Goal: Information Seeking & Learning: Compare options

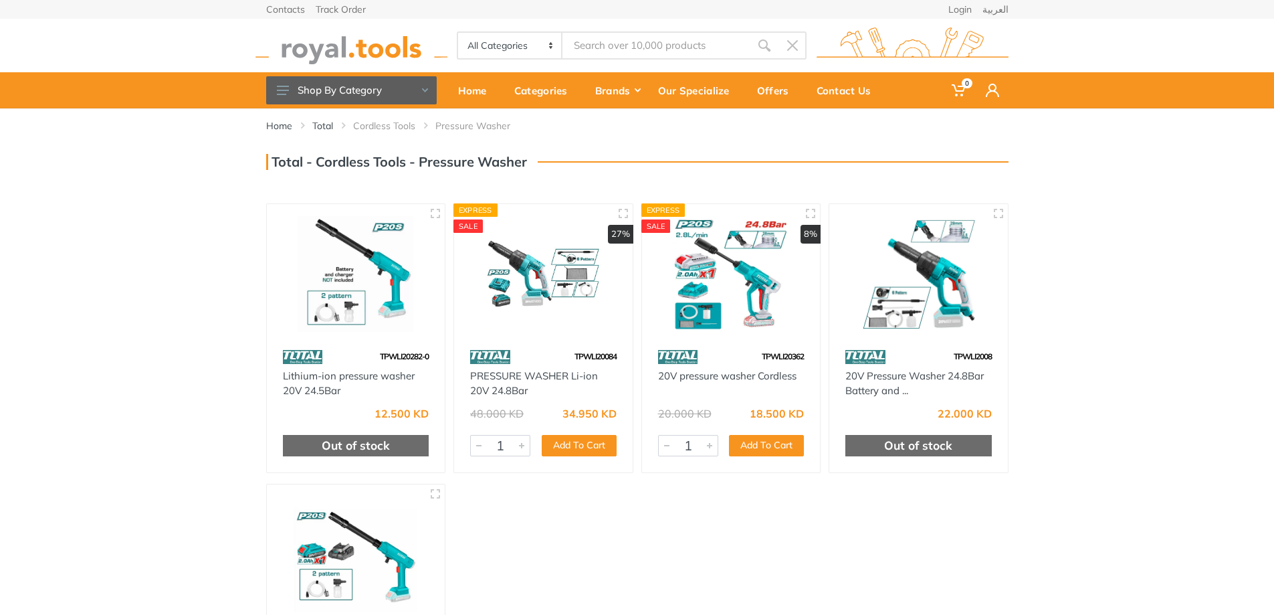
click at [493, 288] on img at bounding box center [543, 274] width 155 height 116
click at [757, 341] on div at bounding box center [731, 274] width 179 height 141
click at [763, 308] on img at bounding box center [731, 274] width 155 height 116
click at [562, 278] on img at bounding box center [543, 274] width 155 height 116
